Goal: Task Accomplishment & Management: Use online tool/utility

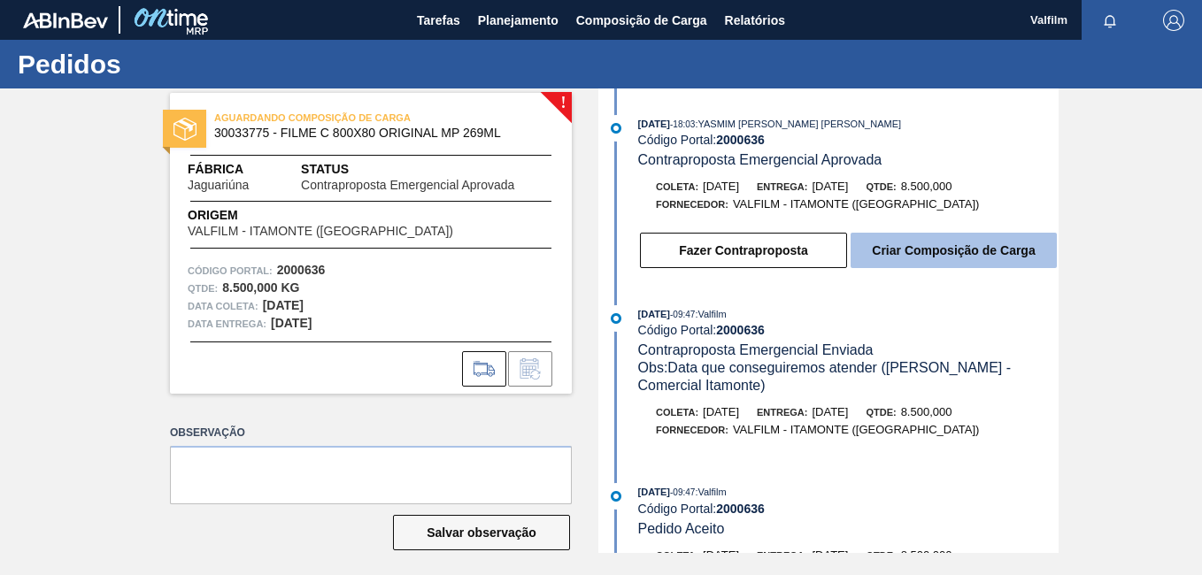
click at [927, 250] on button "Criar Composição de Carga" at bounding box center [953, 250] width 206 height 35
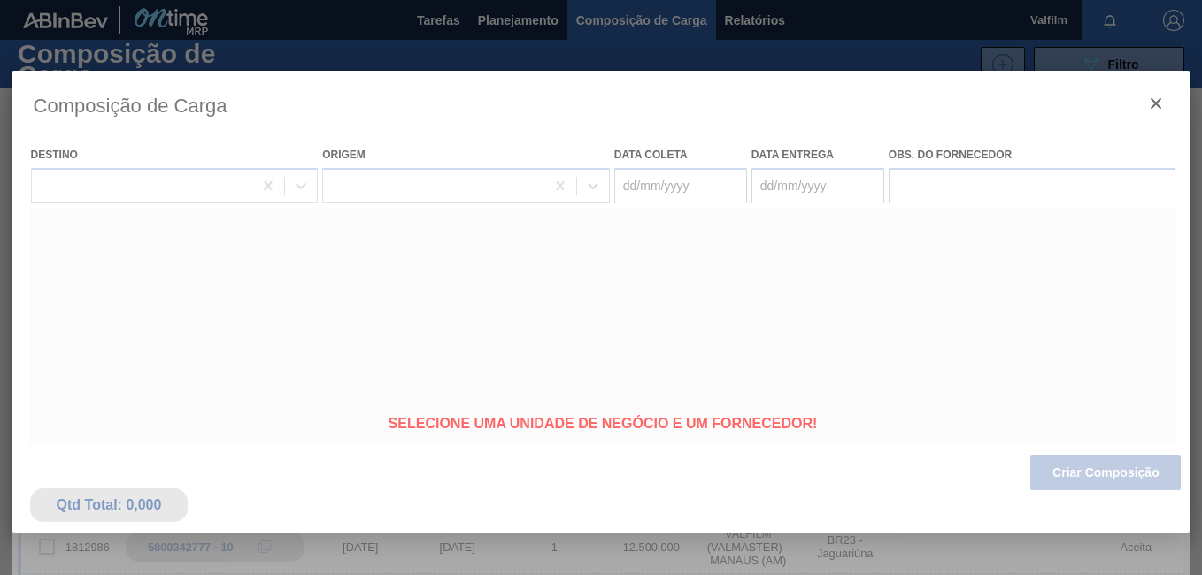
type coleta "[DATE]"
type entrega "15/09/2025"
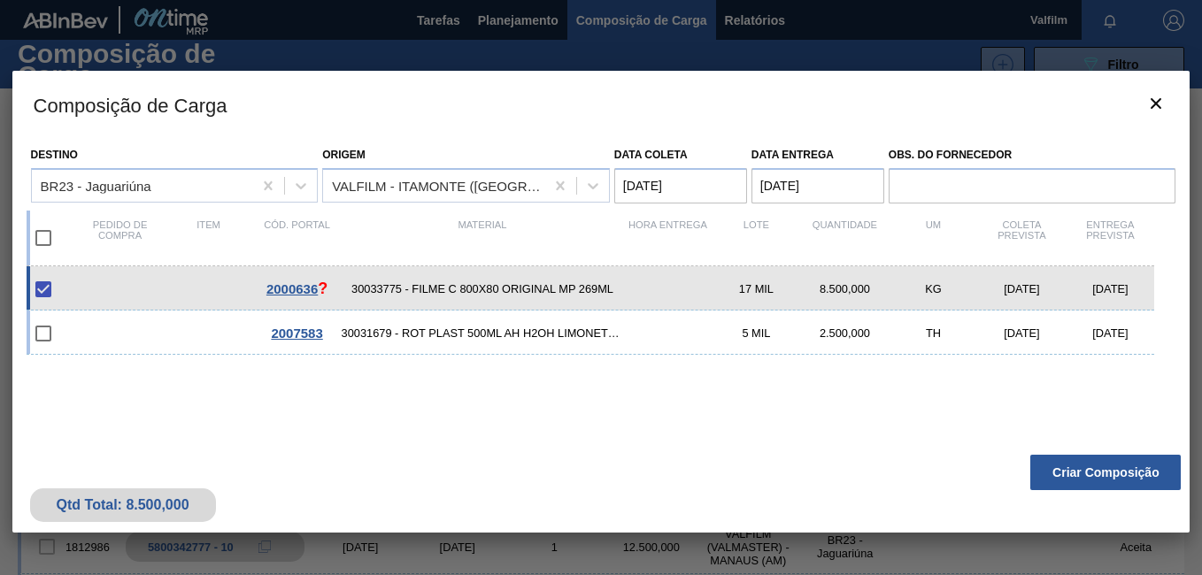
click at [1075, 479] on button "Criar Composição" at bounding box center [1105, 472] width 150 height 35
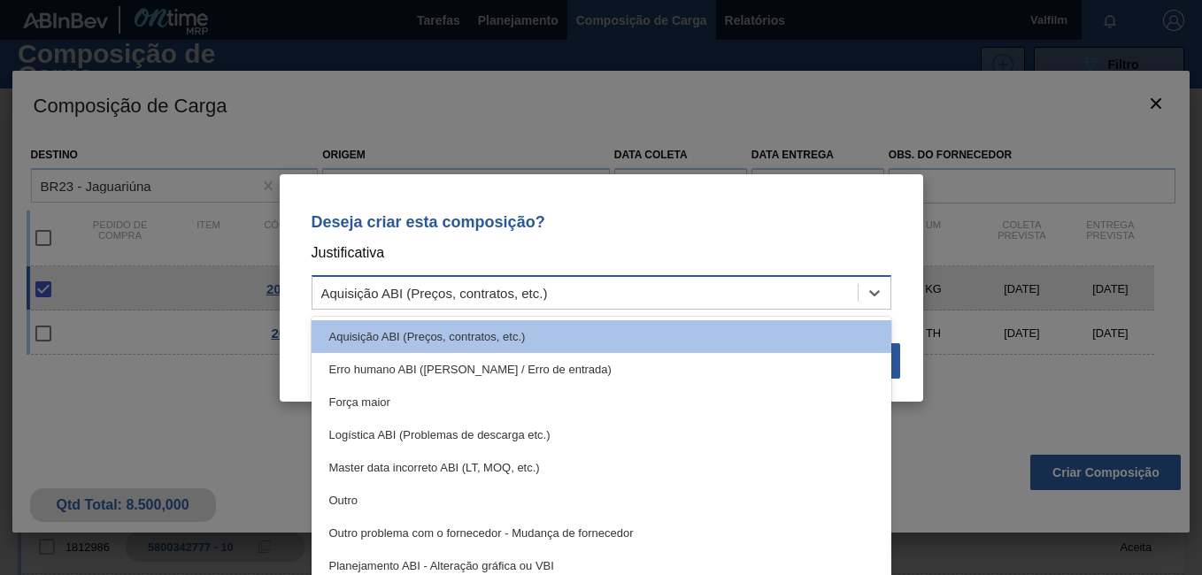
click at [574, 282] on div "Aquisição ABI (Preços, contratos, etc.)" at bounding box center [584, 293] width 545 height 26
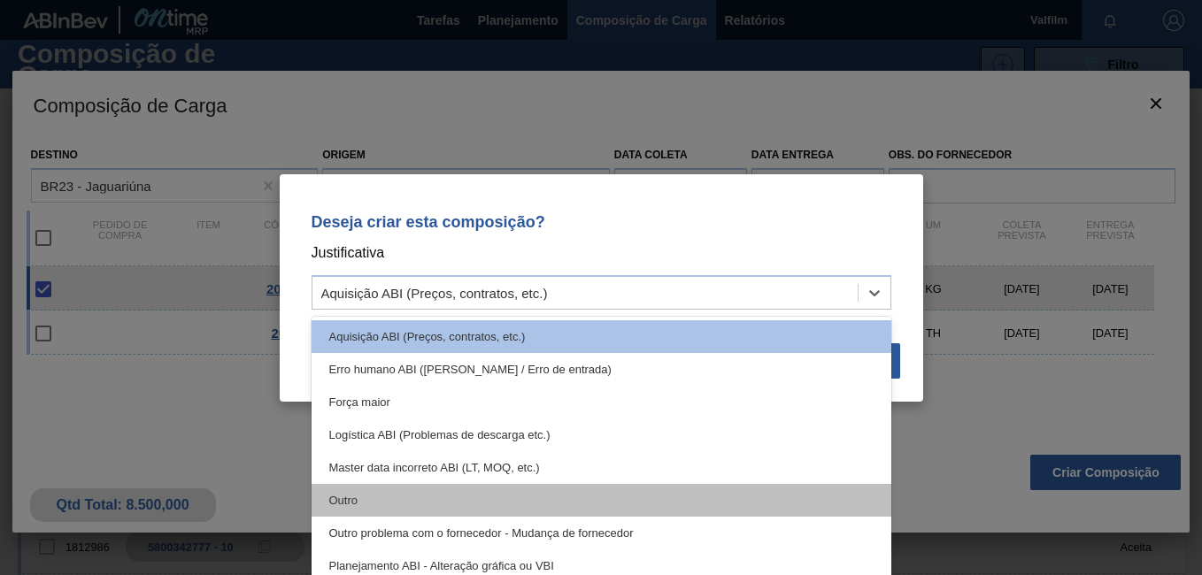
click at [403, 504] on div "Outro" at bounding box center [602, 500] width 580 height 33
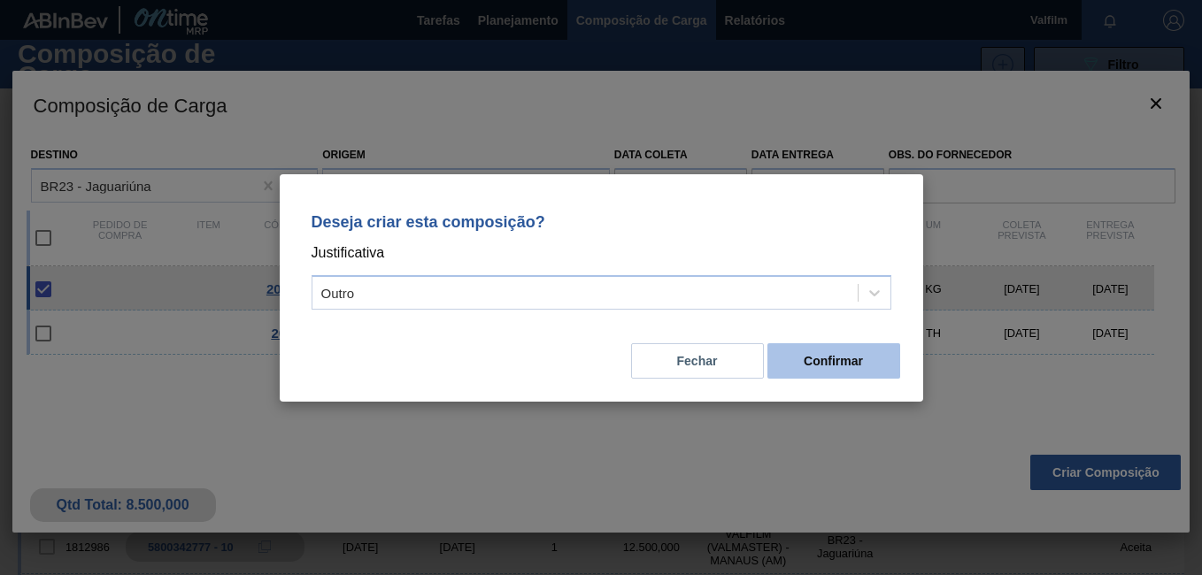
click at [859, 349] on button "Confirmar" at bounding box center [833, 360] width 133 height 35
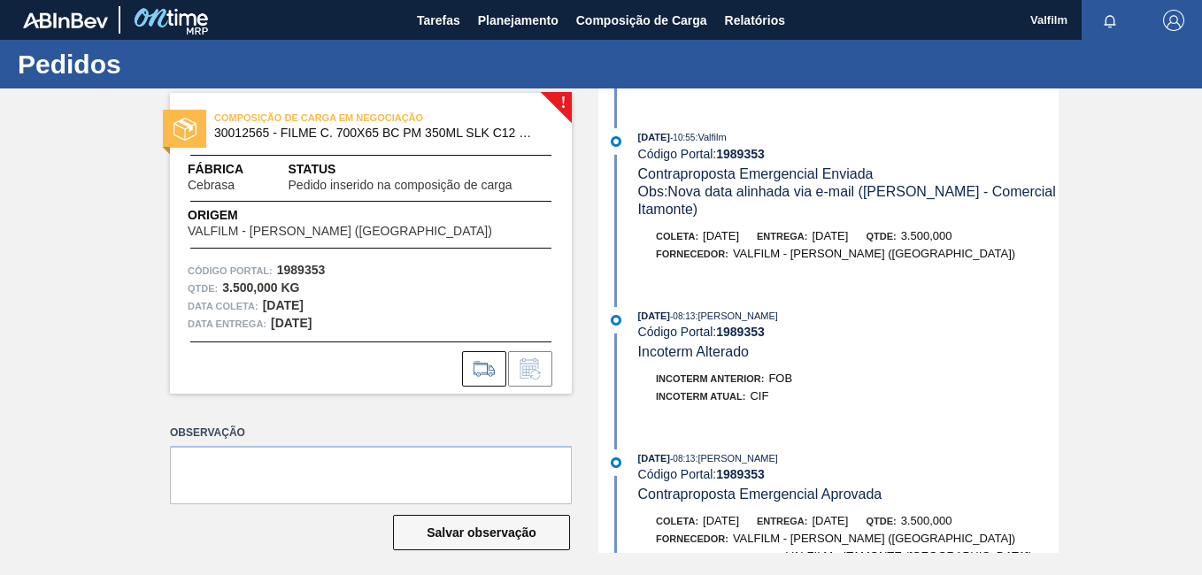
scroll to position [88, 0]
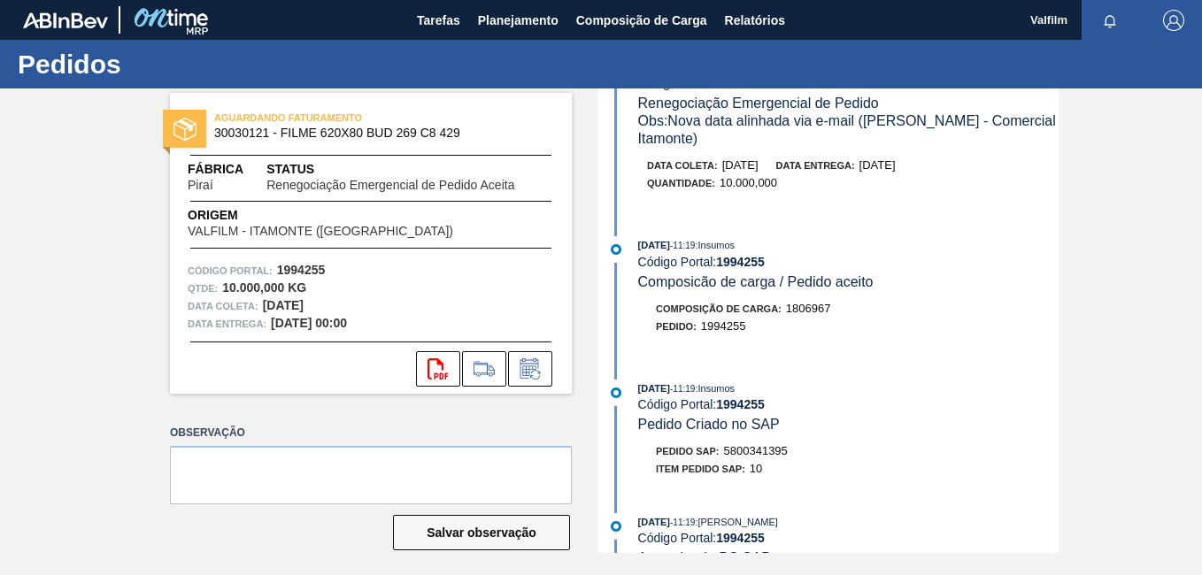
scroll to position [265, 0]
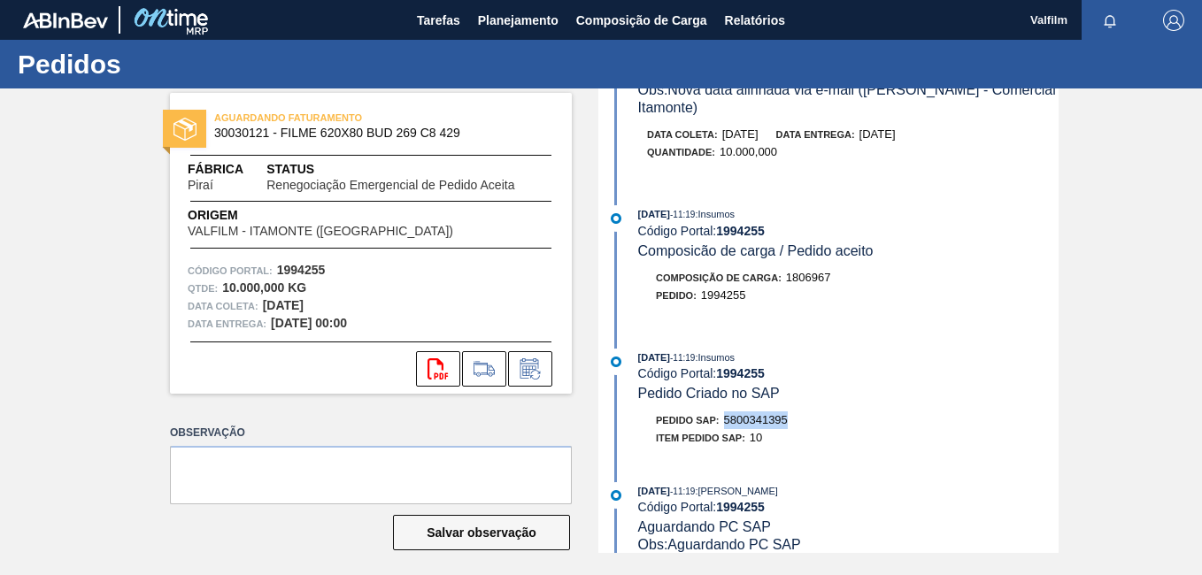
drag, startPoint x: 788, startPoint y: 420, endPoint x: 720, endPoint y: 419, distance: 67.3
click at [720, 419] on div "Pedido SAP: 5800341395" at bounding box center [722, 421] width 132 height 18
copy span "5800341395"
click at [731, 35] on button "Relatórios" at bounding box center [755, 20] width 78 height 40
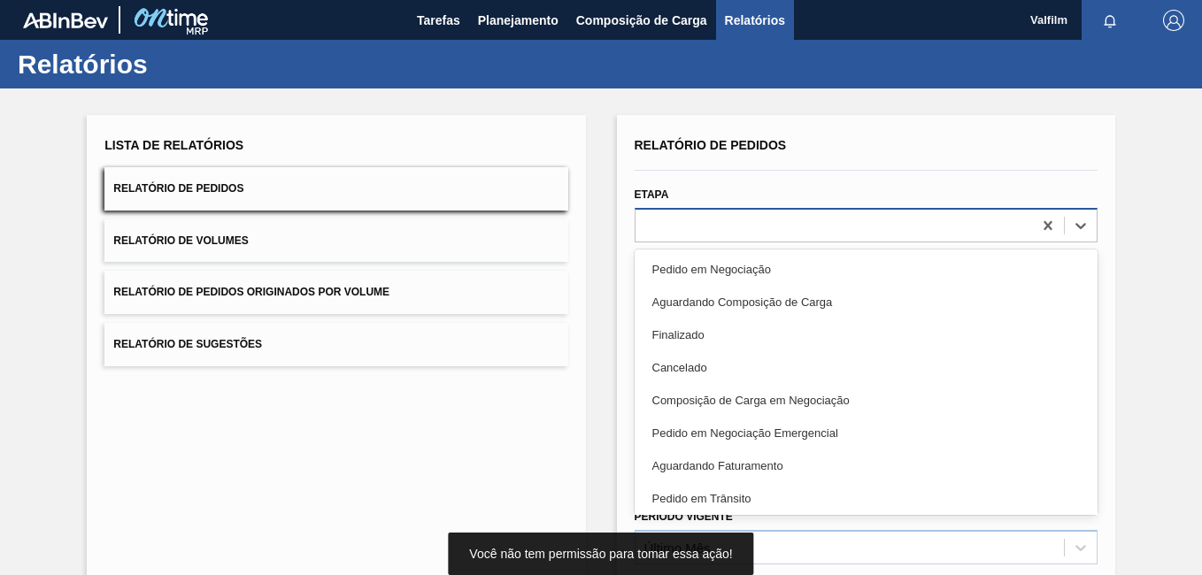
click at [696, 234] on div at bounding box center [833, 225] width 396 height 26
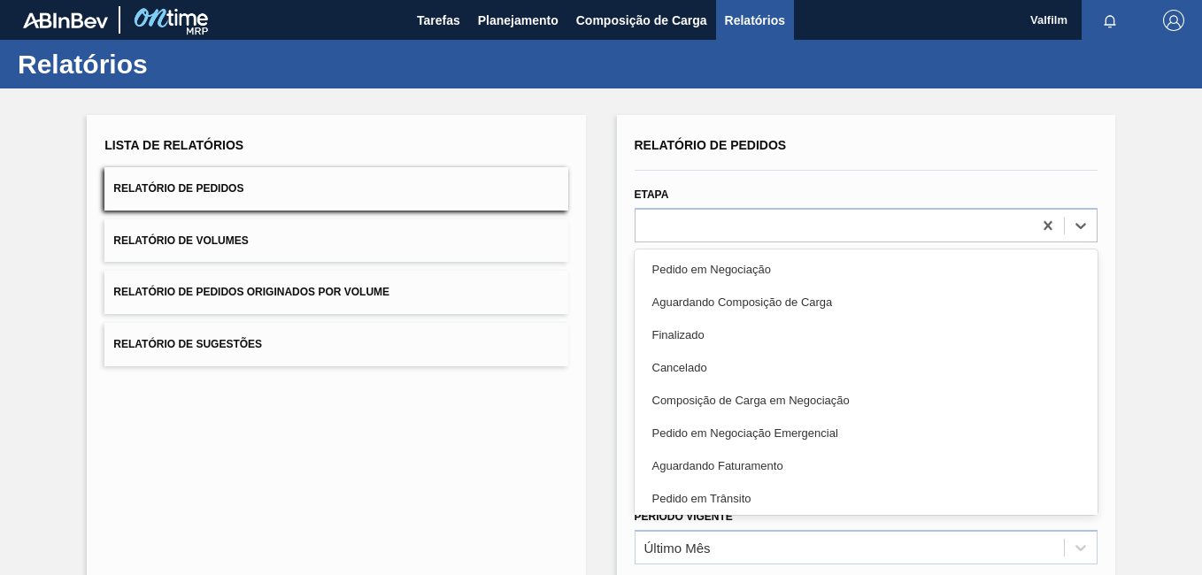
click at [716, 262] on div "Pedido em Negociação" at bounding box center [866, 269] width 463 height 33
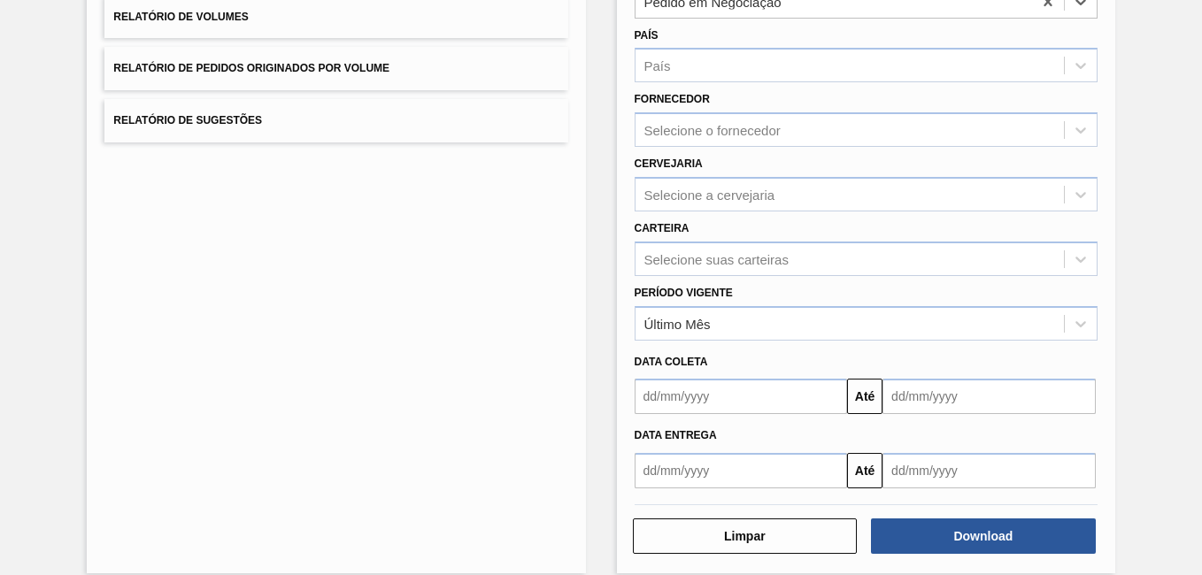
scroll to position [244, 0]
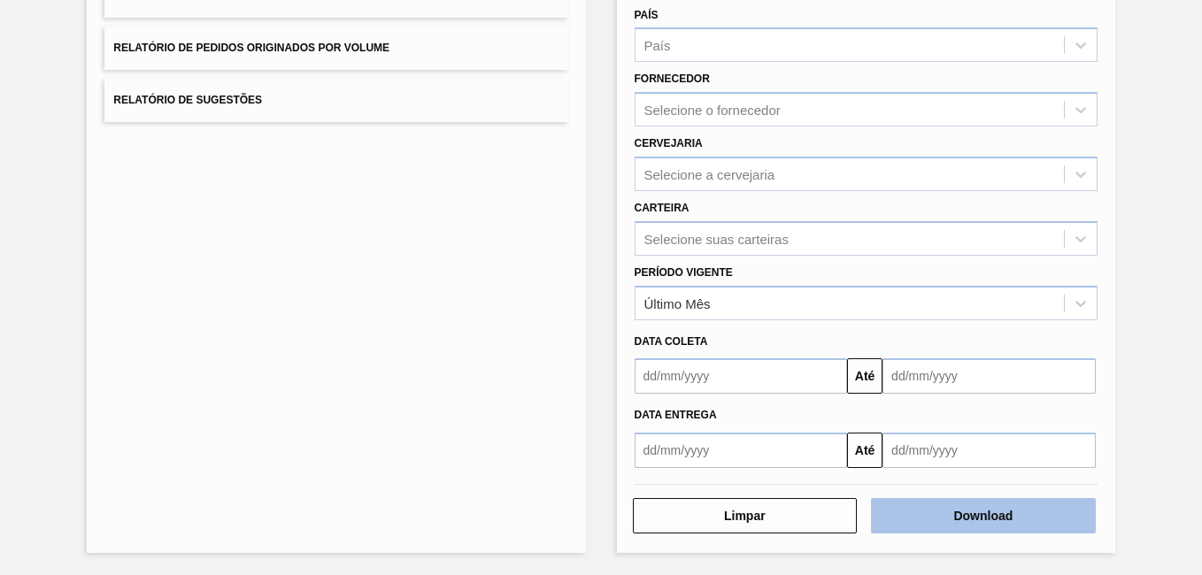
click at [1056, 520] on button "Download" at bounding box center [983, 515] width 225 height 35
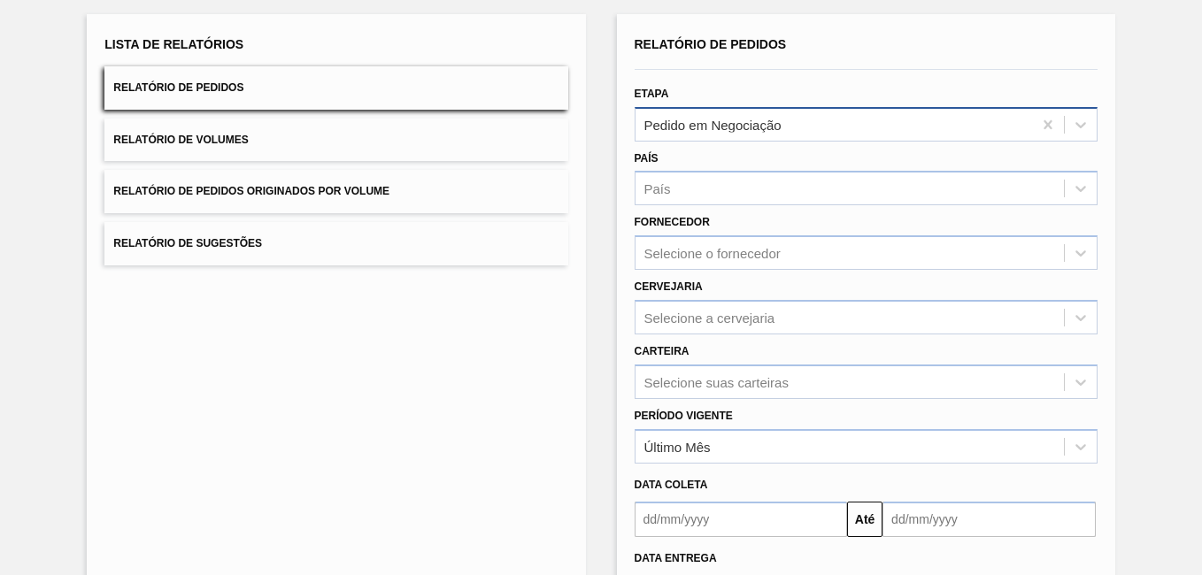
scroll to position [67, 0]
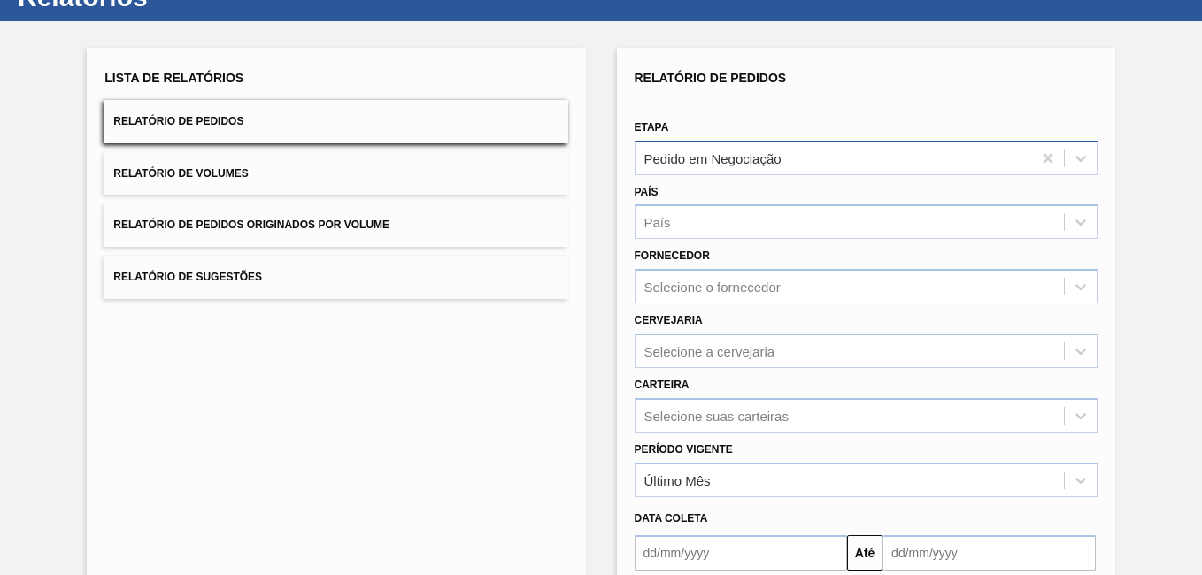
click at [722, 170] on div "Pedido em Negociação" at bounding box center [833, 158] width 396 height 26
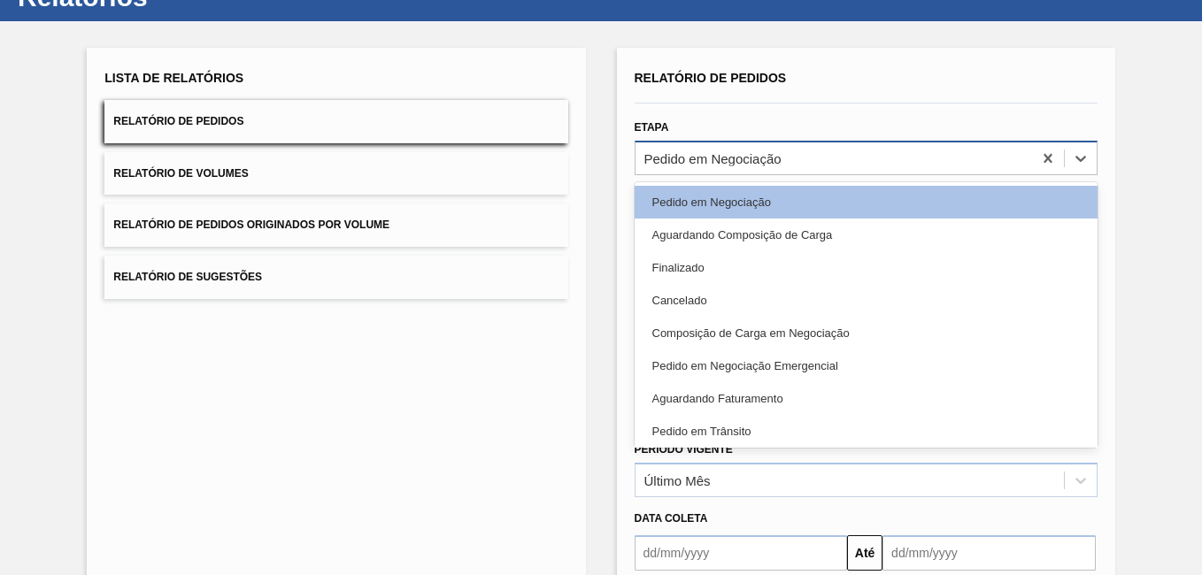
click at [730, 170] on div "Pedido em Negociação" at bounding box center [833, 158] width 396 height 26
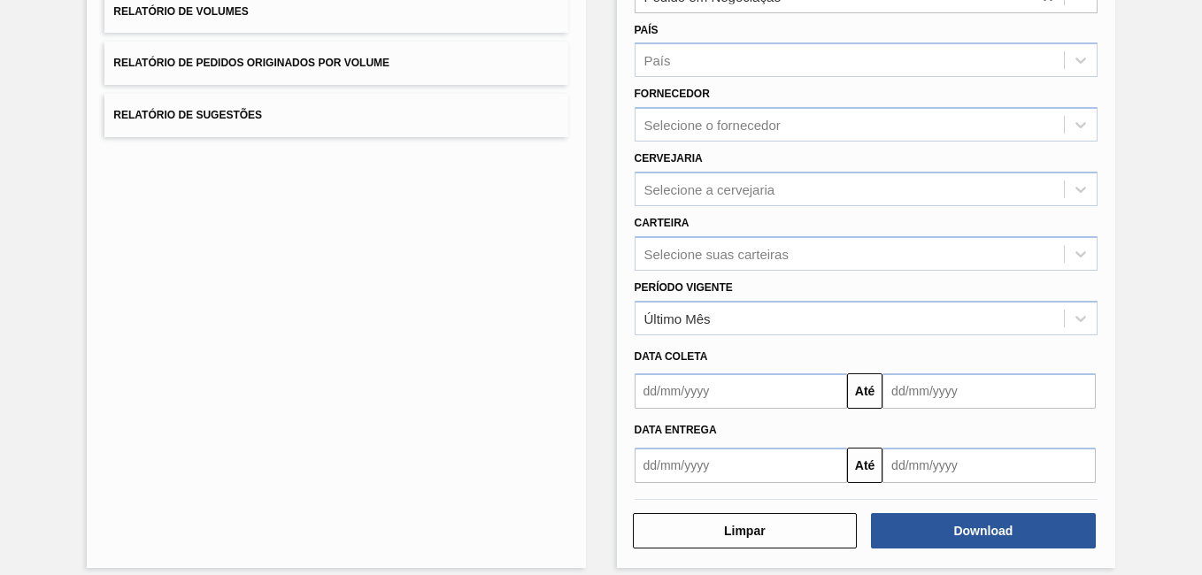
scroll to position [244, 0]
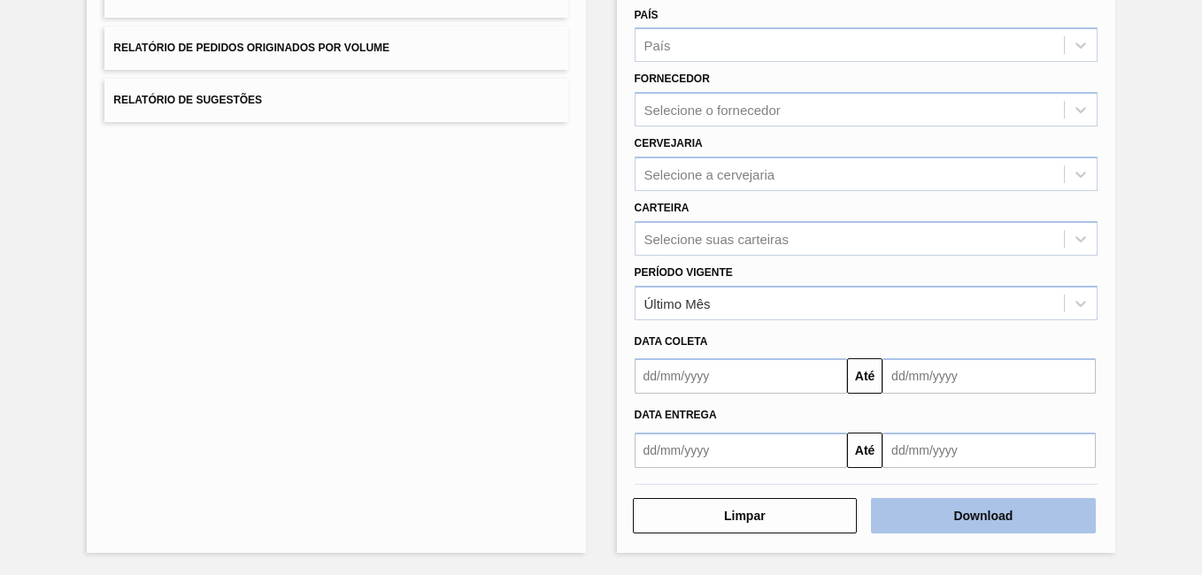
click at [981, 508] on button "Download" at bounding box center [983, 515] width 225 height 35
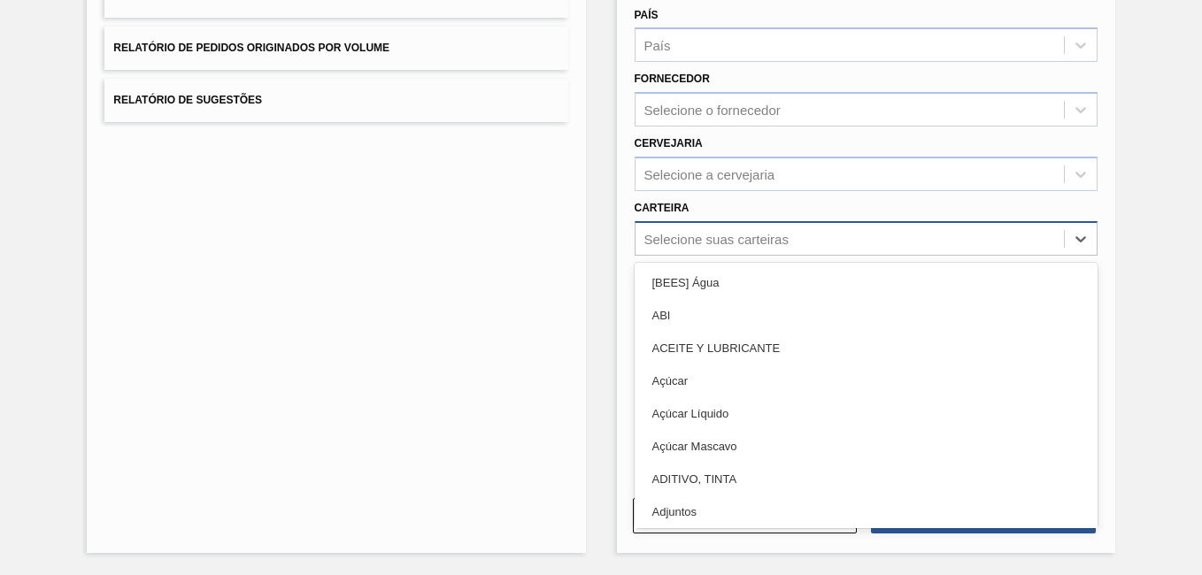
click at [709, 242] on div "Selecione suas carteiras" at bounding box center [716, 238] width 144 height 15
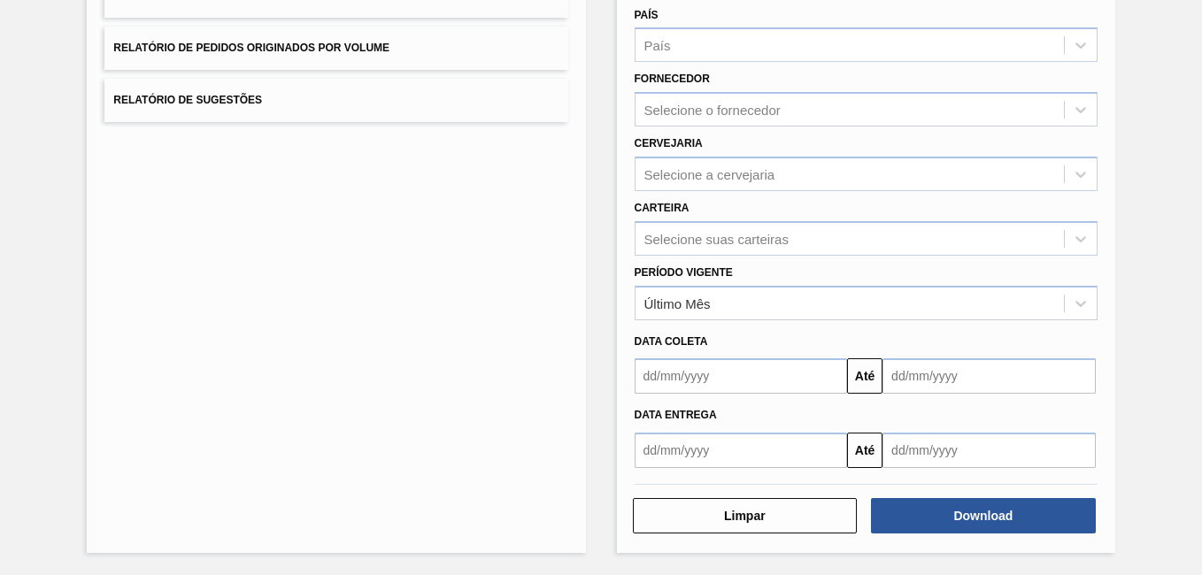
click at [1119, 216] on div "Lista de Relatórios Relatório de Pedidos Relatório de Volumes Relatório de Pedi…" at bounding box center [601, 209] width 1202 height 731
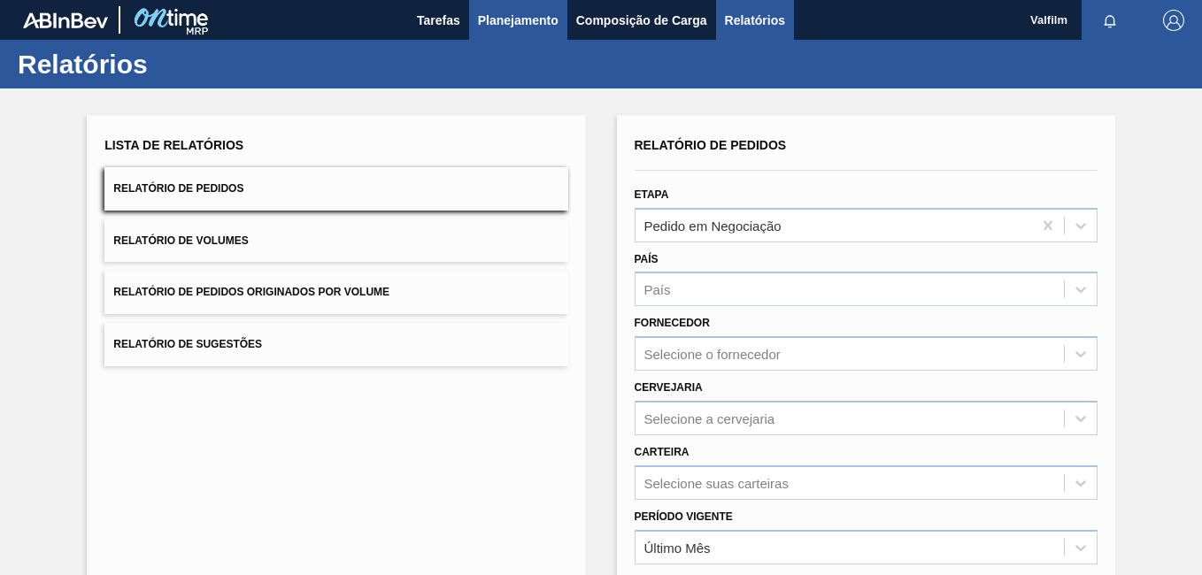
click at [535, 25] on span "Planejamento" at bounding box center [518, 20] width 81 height 21
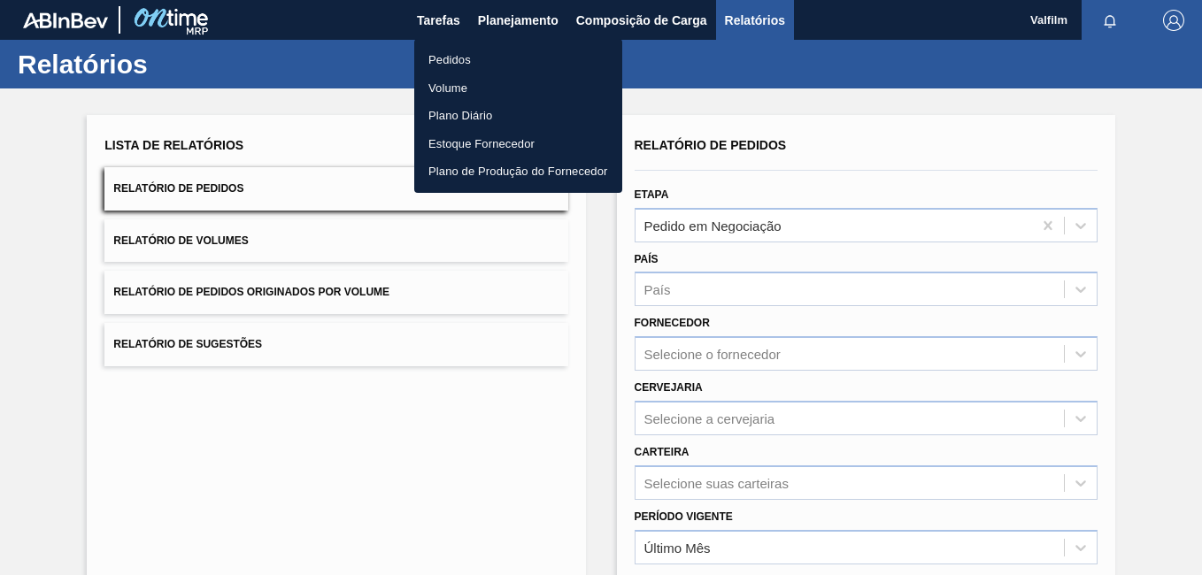
click at [511, 47] on li "Pedidos" at bounding box center [518, 60] width 208 height 28
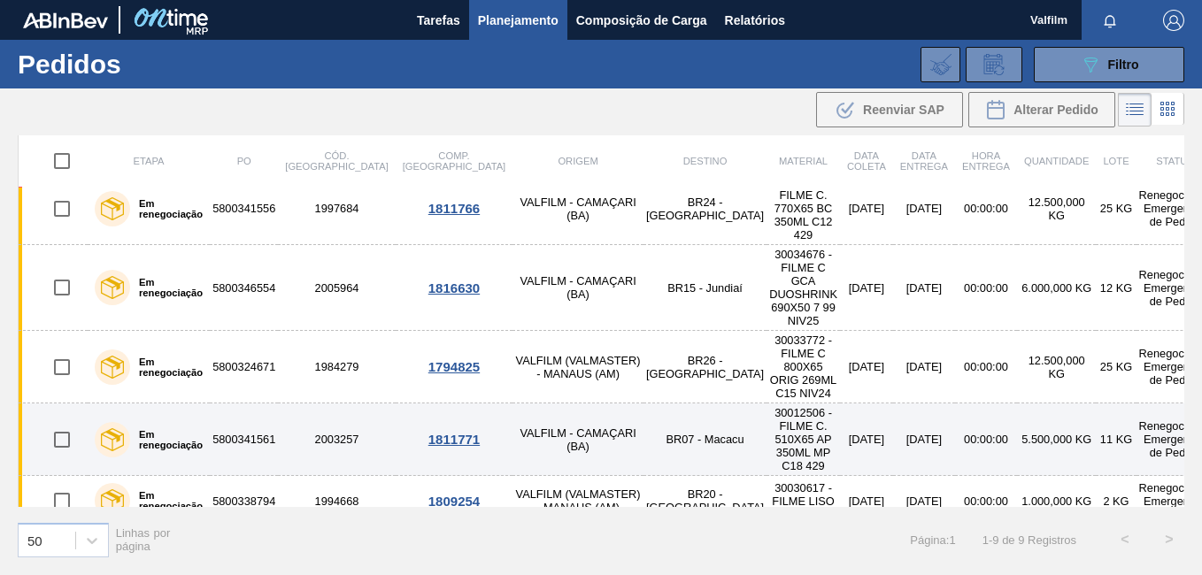
scroll to position [135, 0]
